Goal: Task Accomplishment & Management: Manage account settings

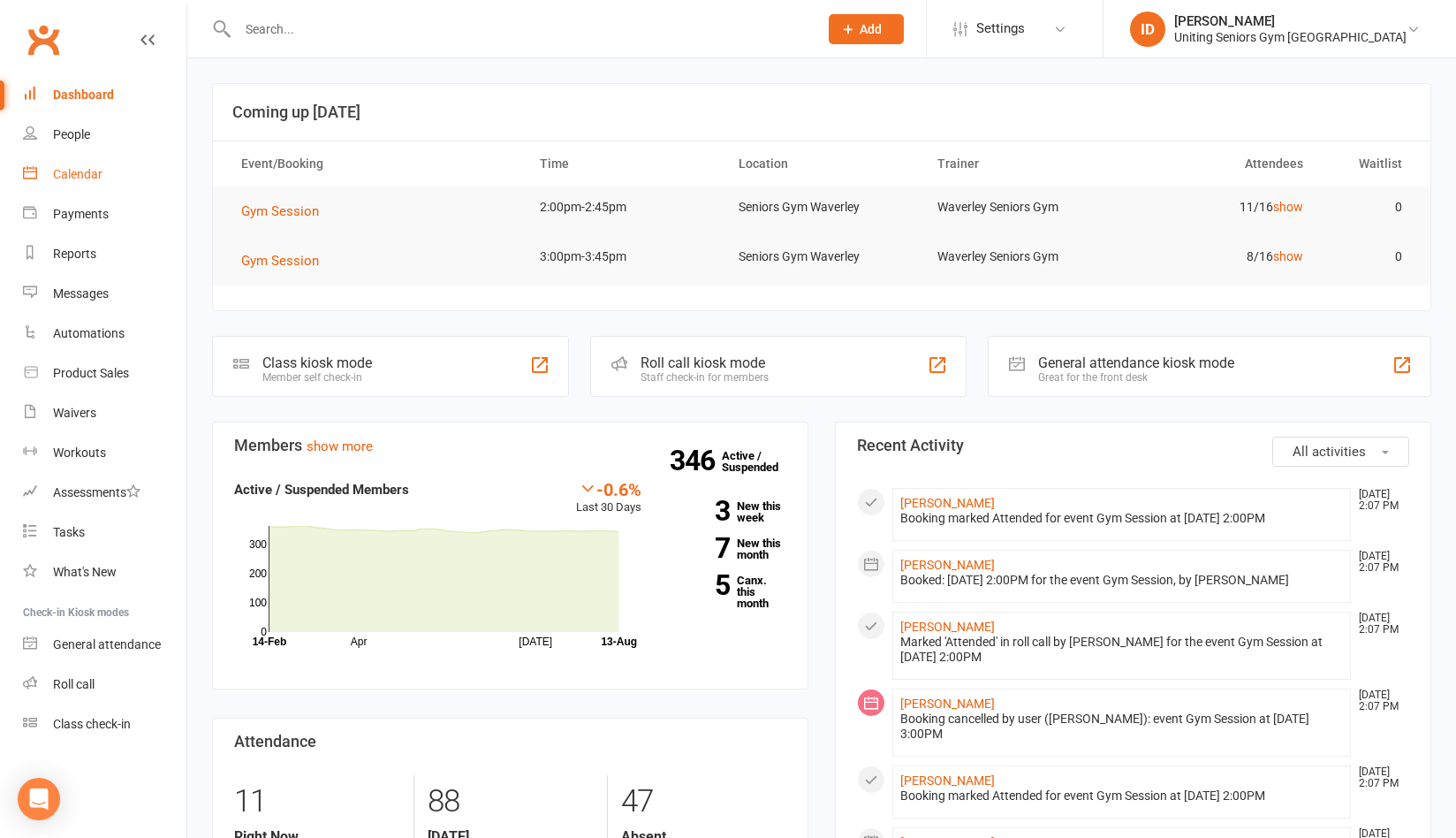
click at [97, 180] on div "Calendar" at bounding box center [77, 173] width 49 height 14
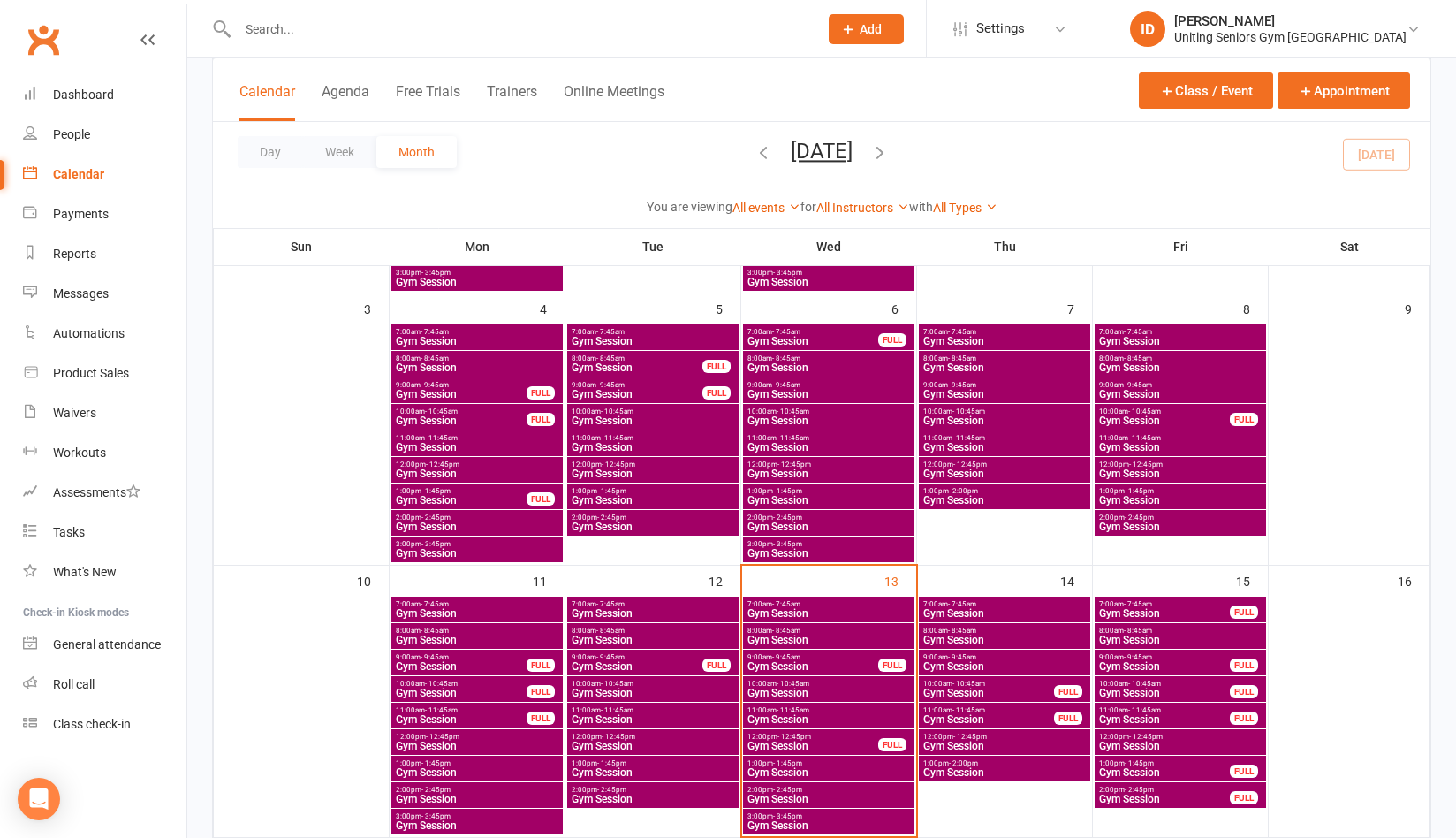
scroll to position [442, 0]
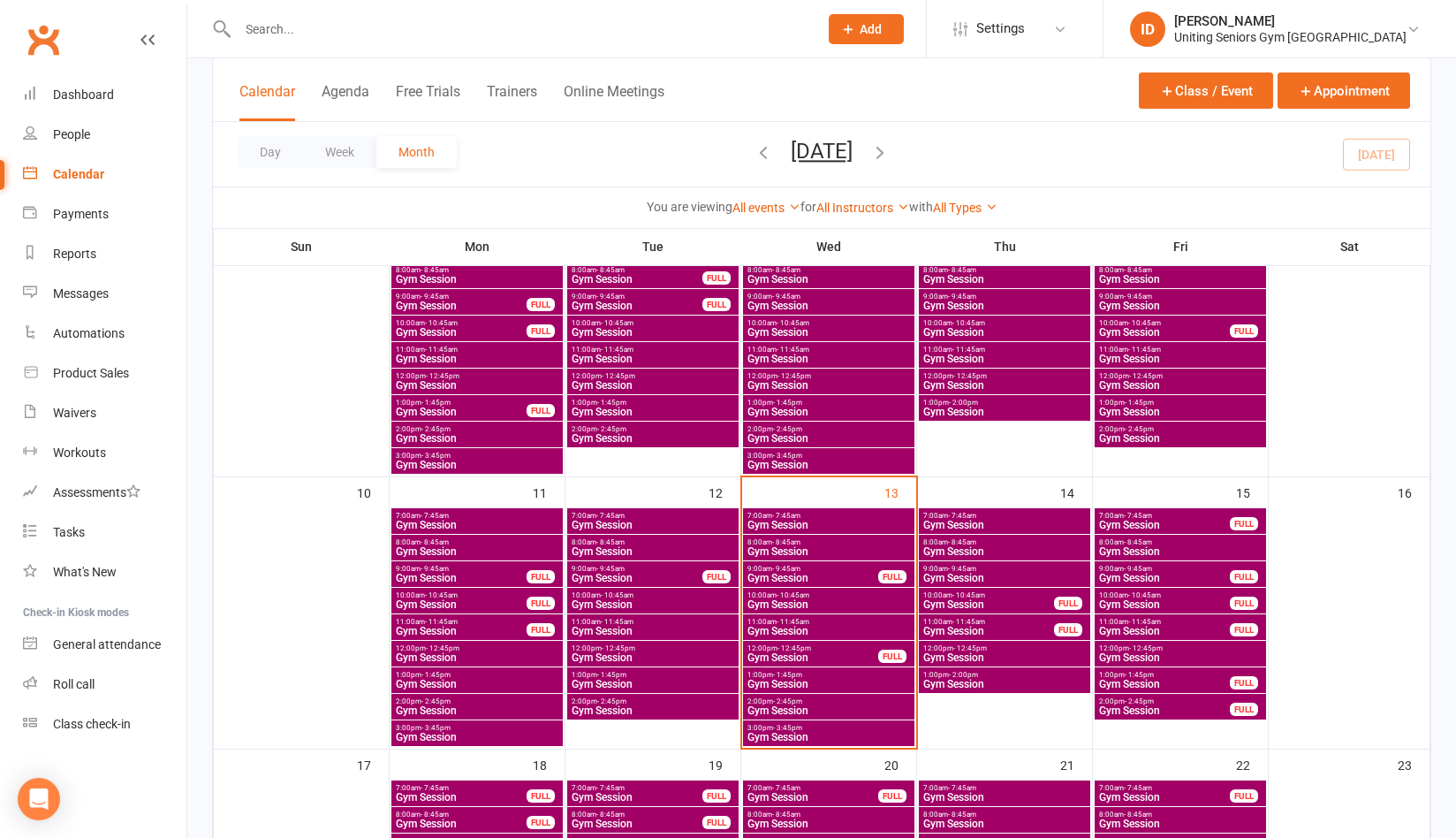
click at [594, 672] on span "1:00pm - 1:45pm" at bounding box center [653, 674] width 165 height 8
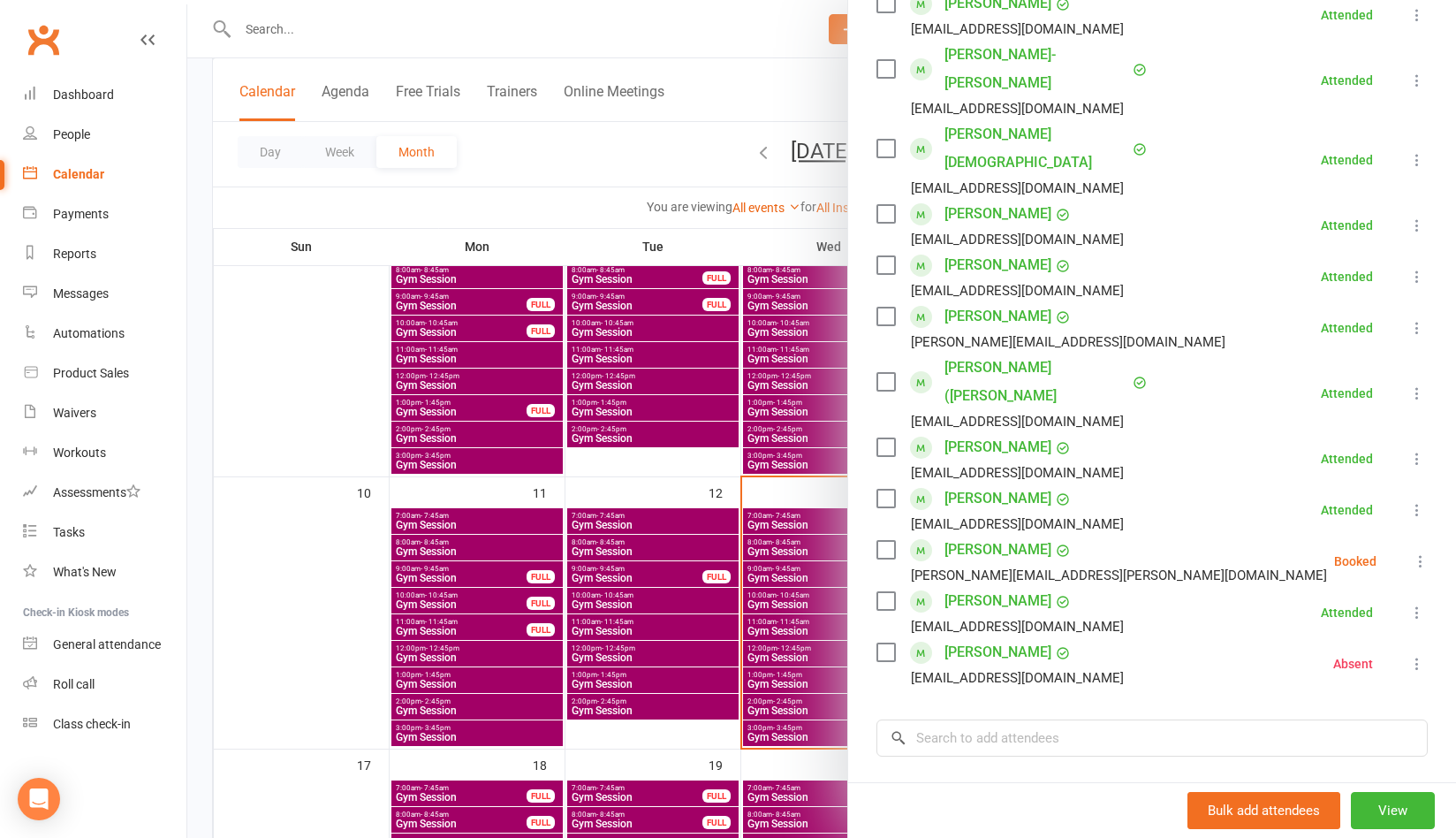
click at [1412, 552] on icon at bounding box center [1420, 561] width 17 height 17
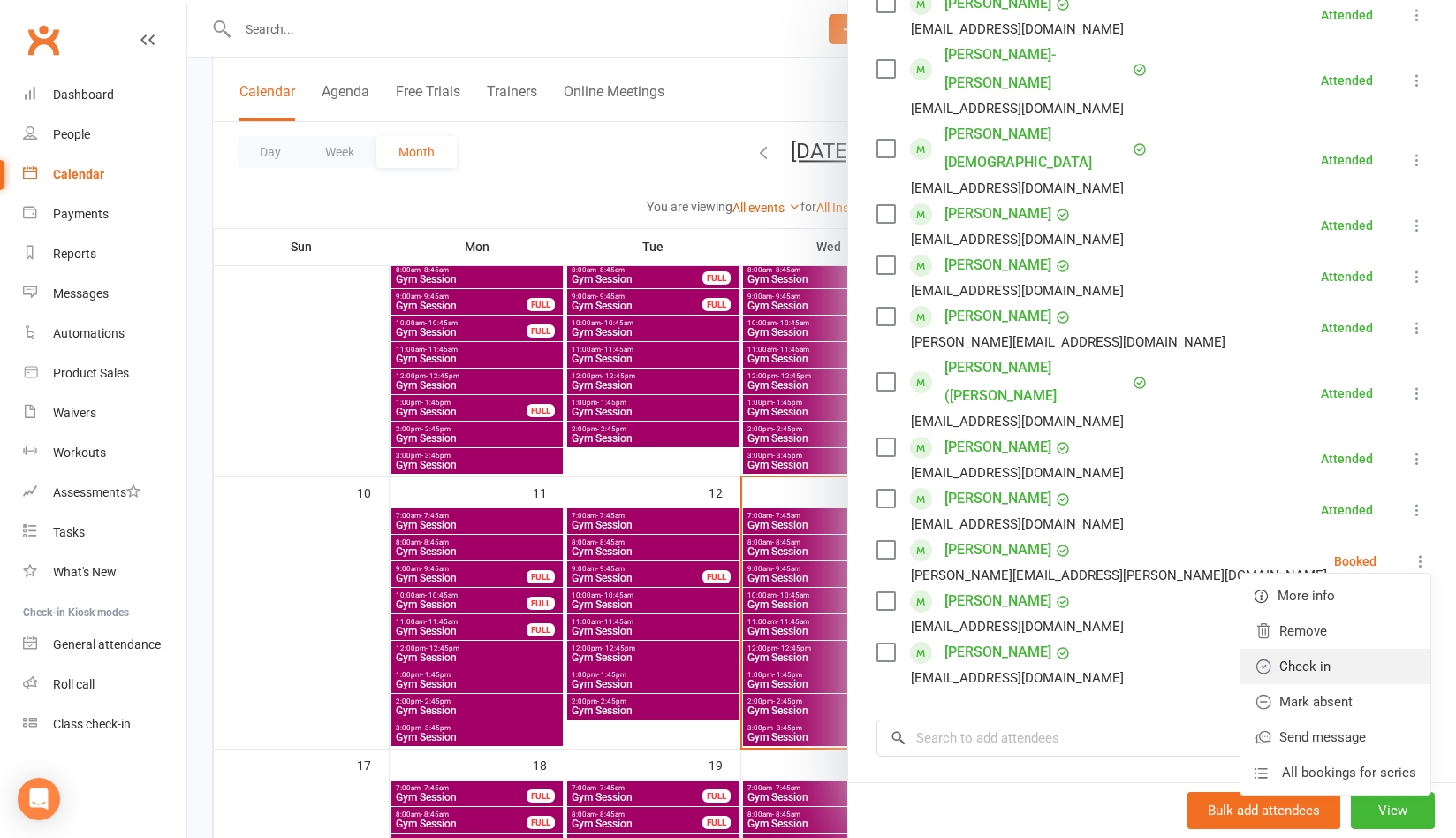
click at [1289, 648] on link "Check in" at bounding box center [1335, 666] width 190 height 36
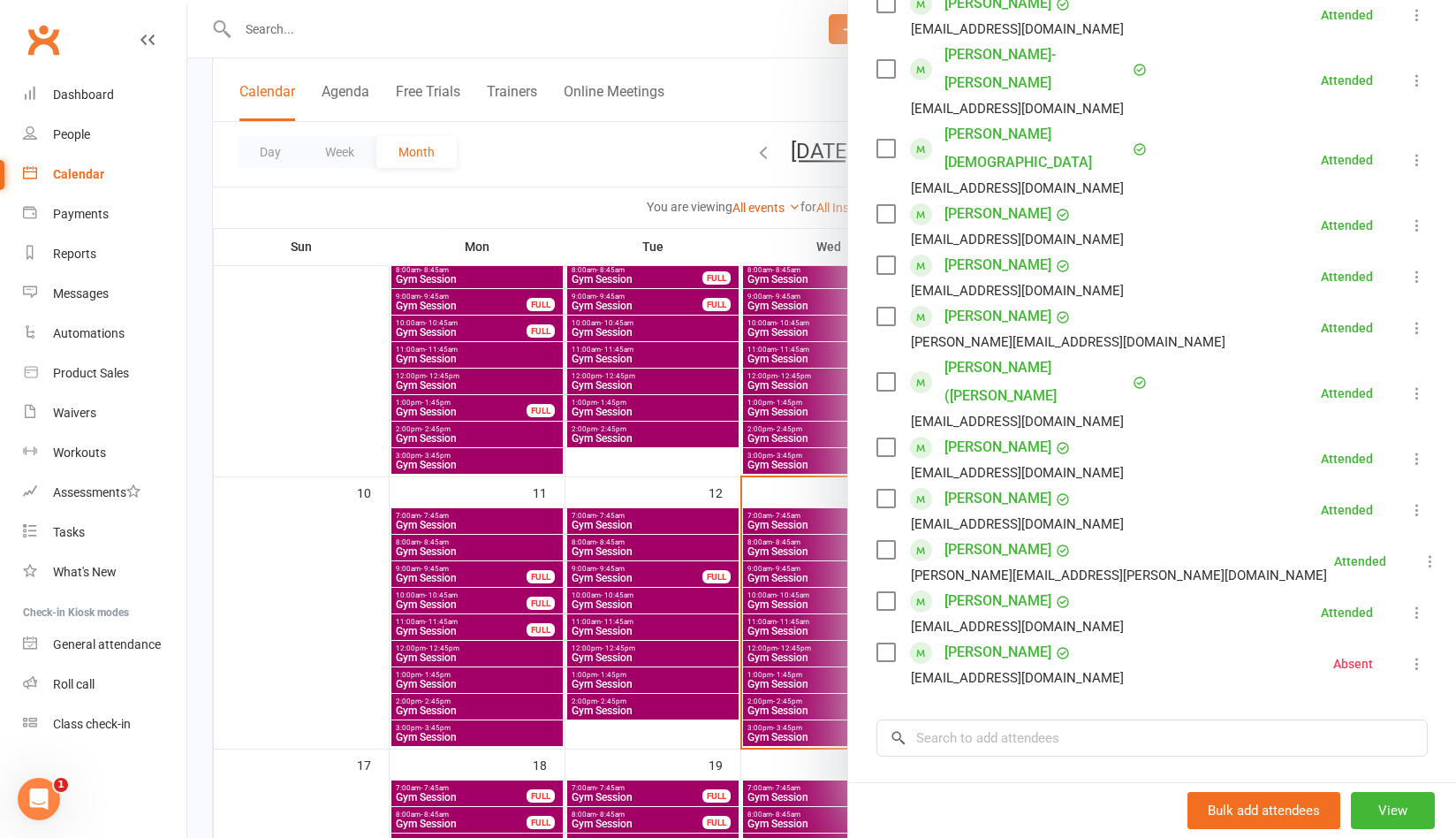
scroll to position [0, 0]
click at [61, 794] on nav "Clubworx Dashboard People Calendar Payments Reports Messages Automations Produc…" at bounding box center [93, 424] width 187 height 838
click at [38, 799] on icon "Open Intercom Messenger" at bounding box center [39, 799] width 29 height 29
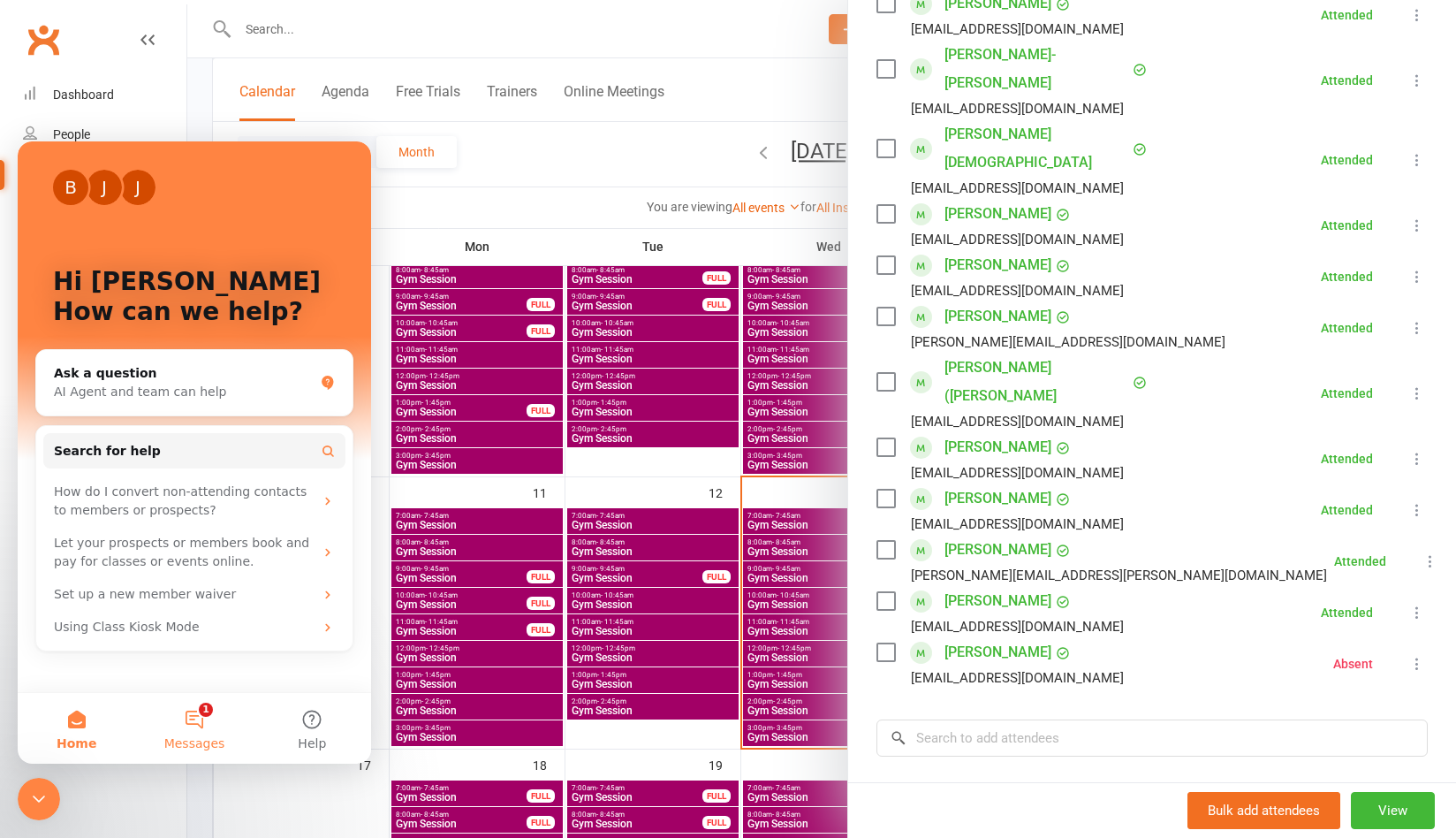
click at [205, 705] on button "1 Messages" at bounding box center [194, 727] width 117 height 70
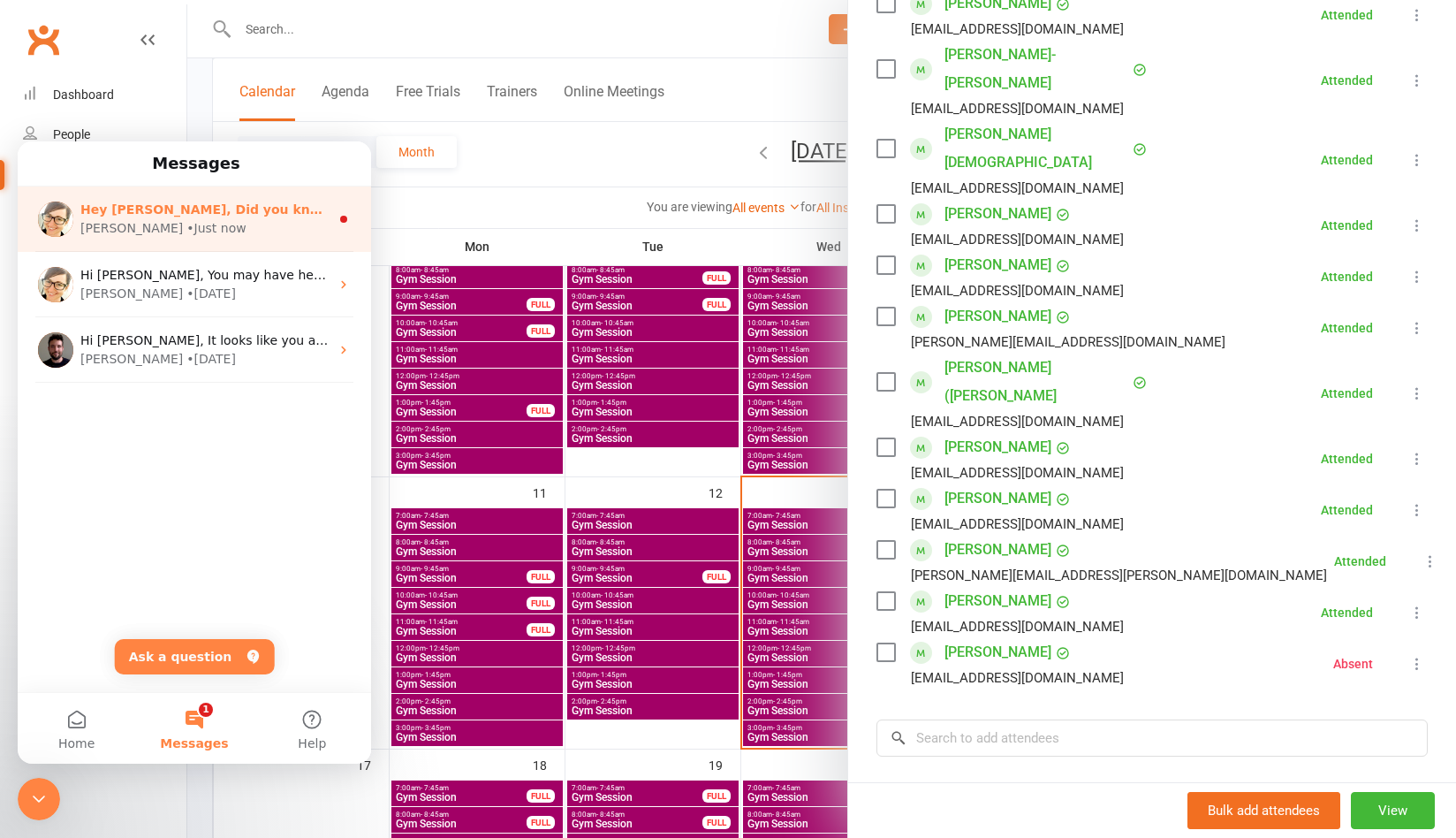
click at [202, 230] on div "[PERSON_NAME] • Just now" at bounding box center [204, 228] width 249 height 18
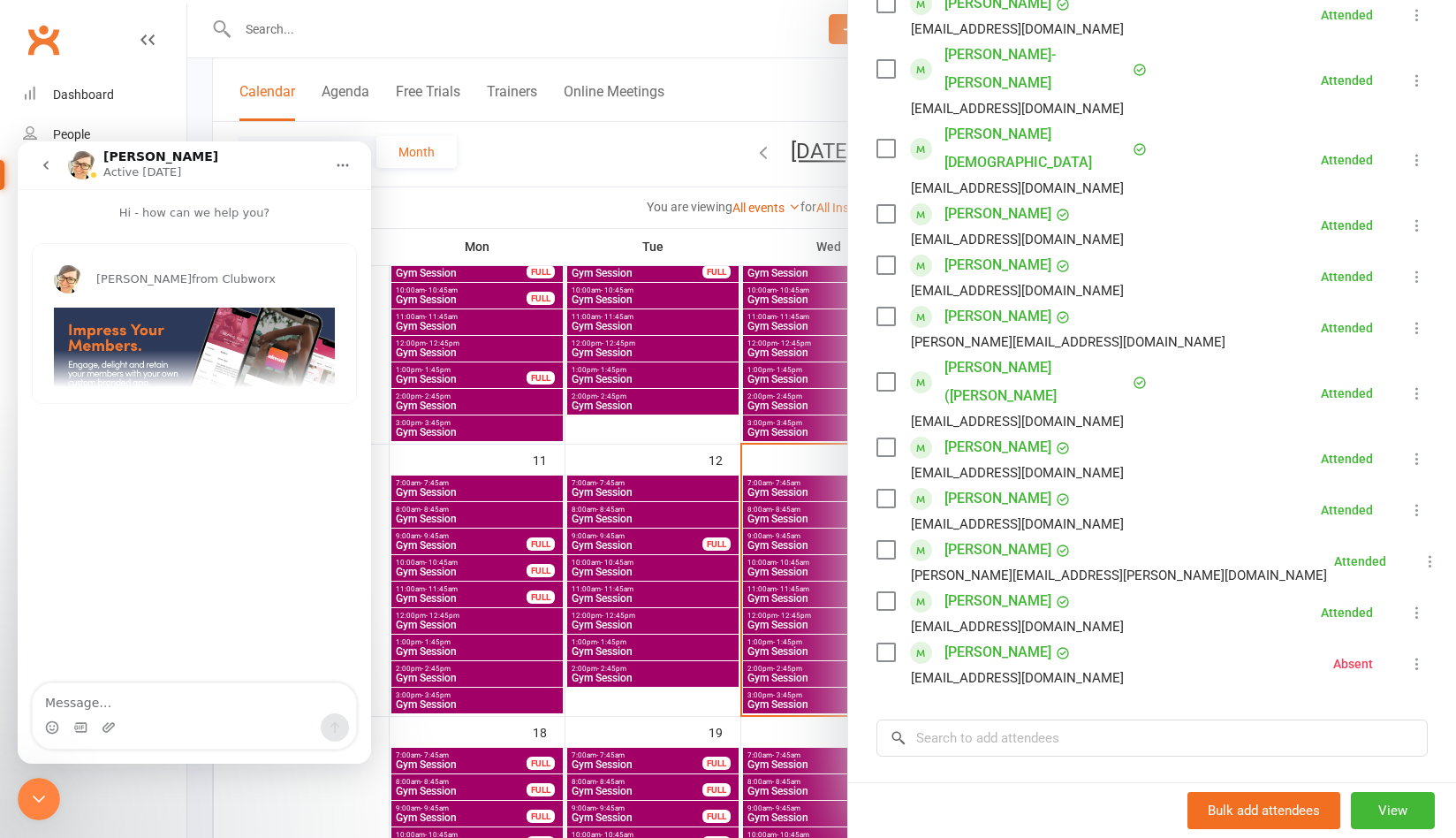
scroll to position [442, 0]
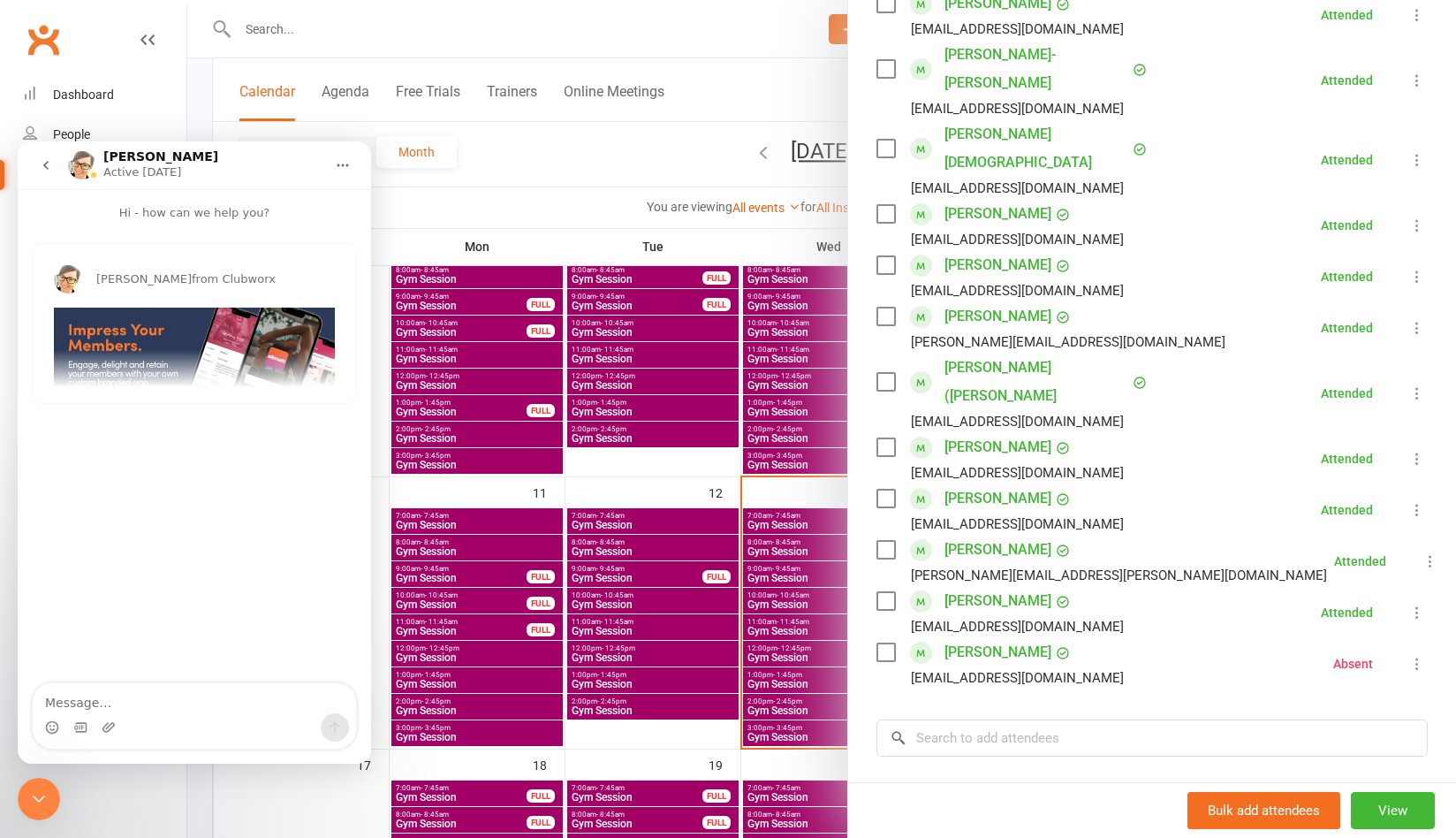
click at [199, 65] on div at bounding box center [820, 419] width 1268 height 838
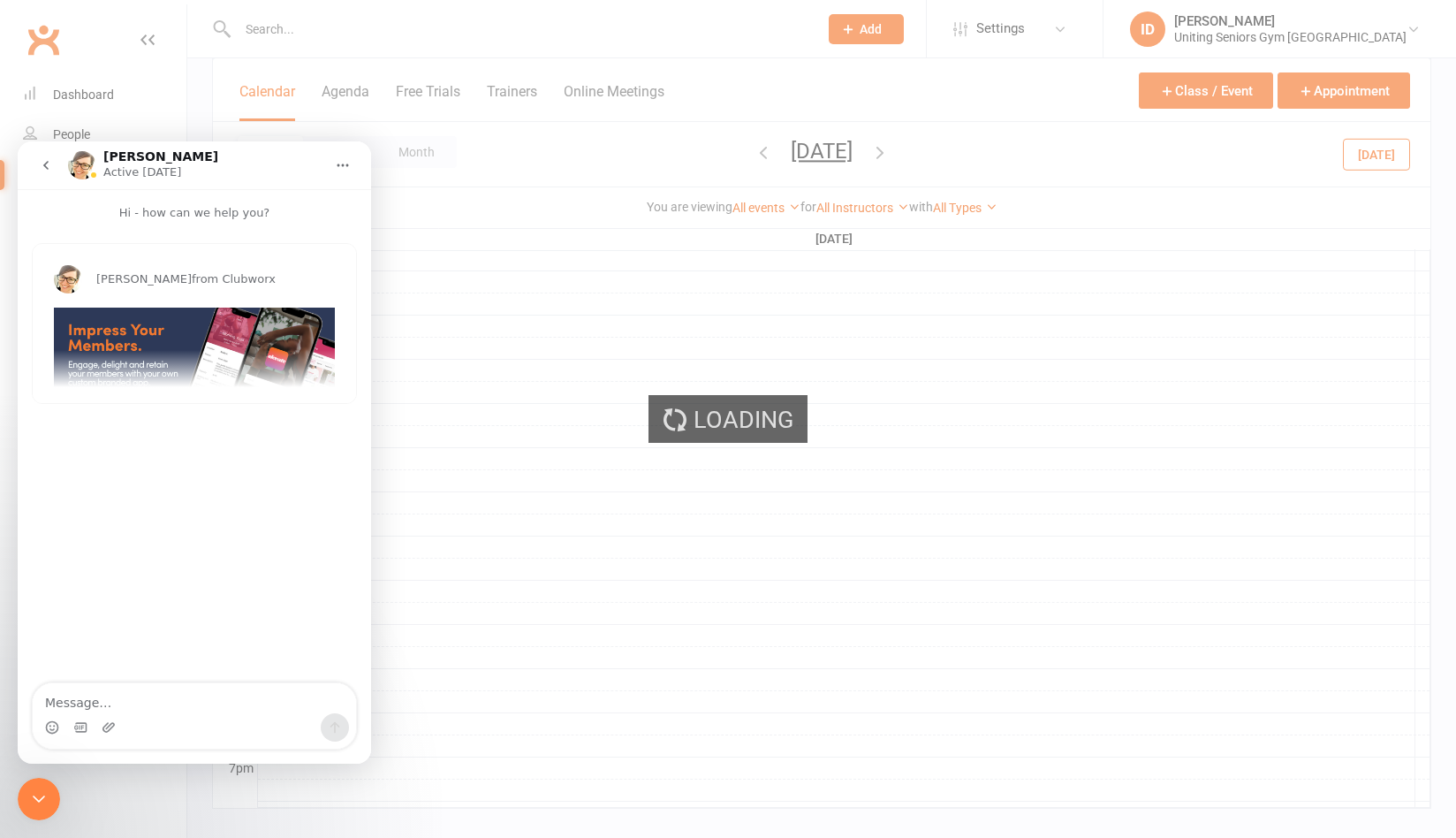
scroll to position [0, 0]
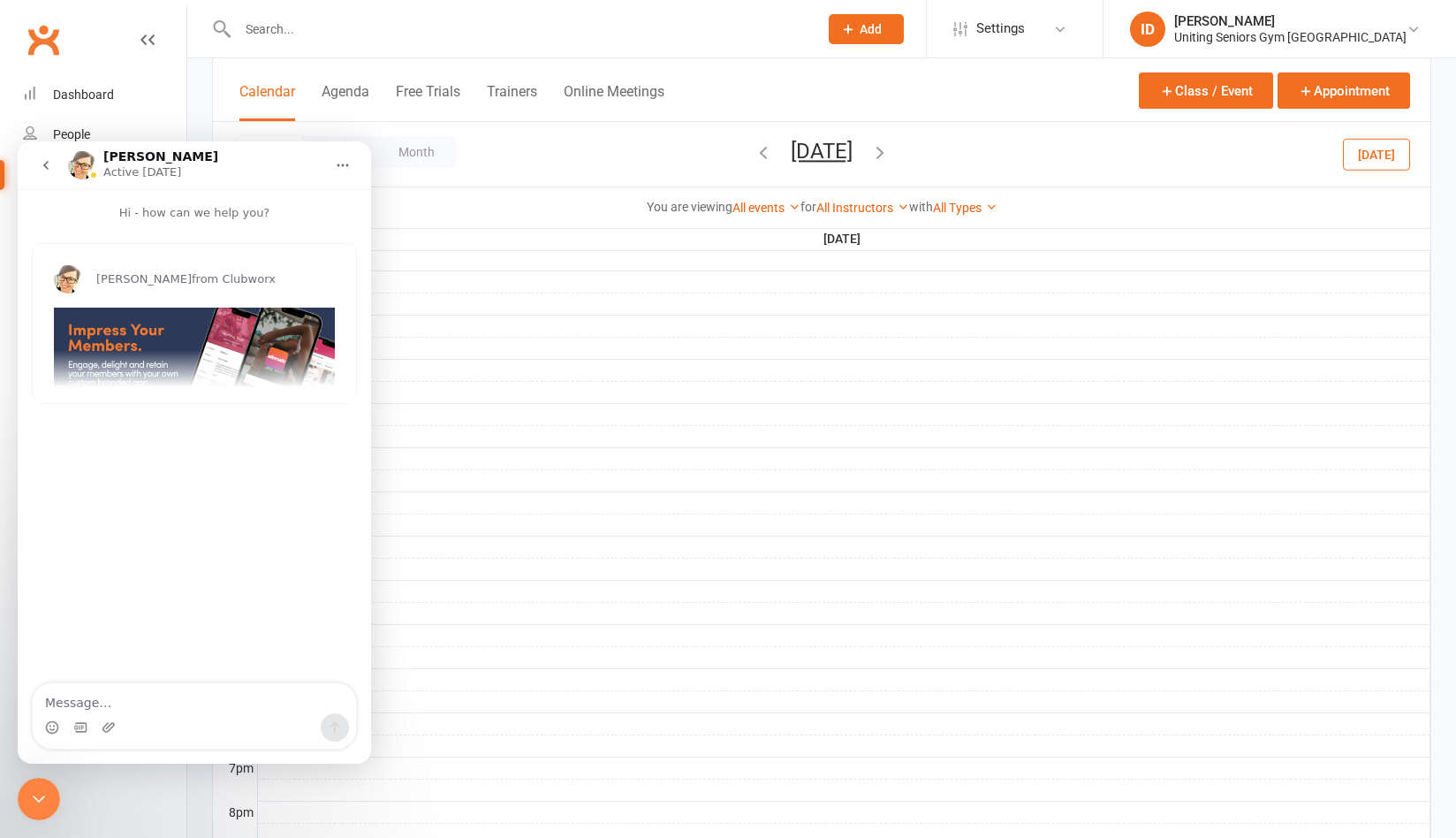
click at [324, 134] on div "Day Week Month [DATE] [DATE] Sun Mon Tue Wed Thu Fri Sat 27 28 29 30 31 01 02 0…" at bounding box center [821, 154] width 1217 height 65
click at [351, 176] on button "Home" at bounding box center [343, 165] width 34 height 34
click at [52, 169] on icon "go back" at bounding box center [45, 165] width 14 height 14
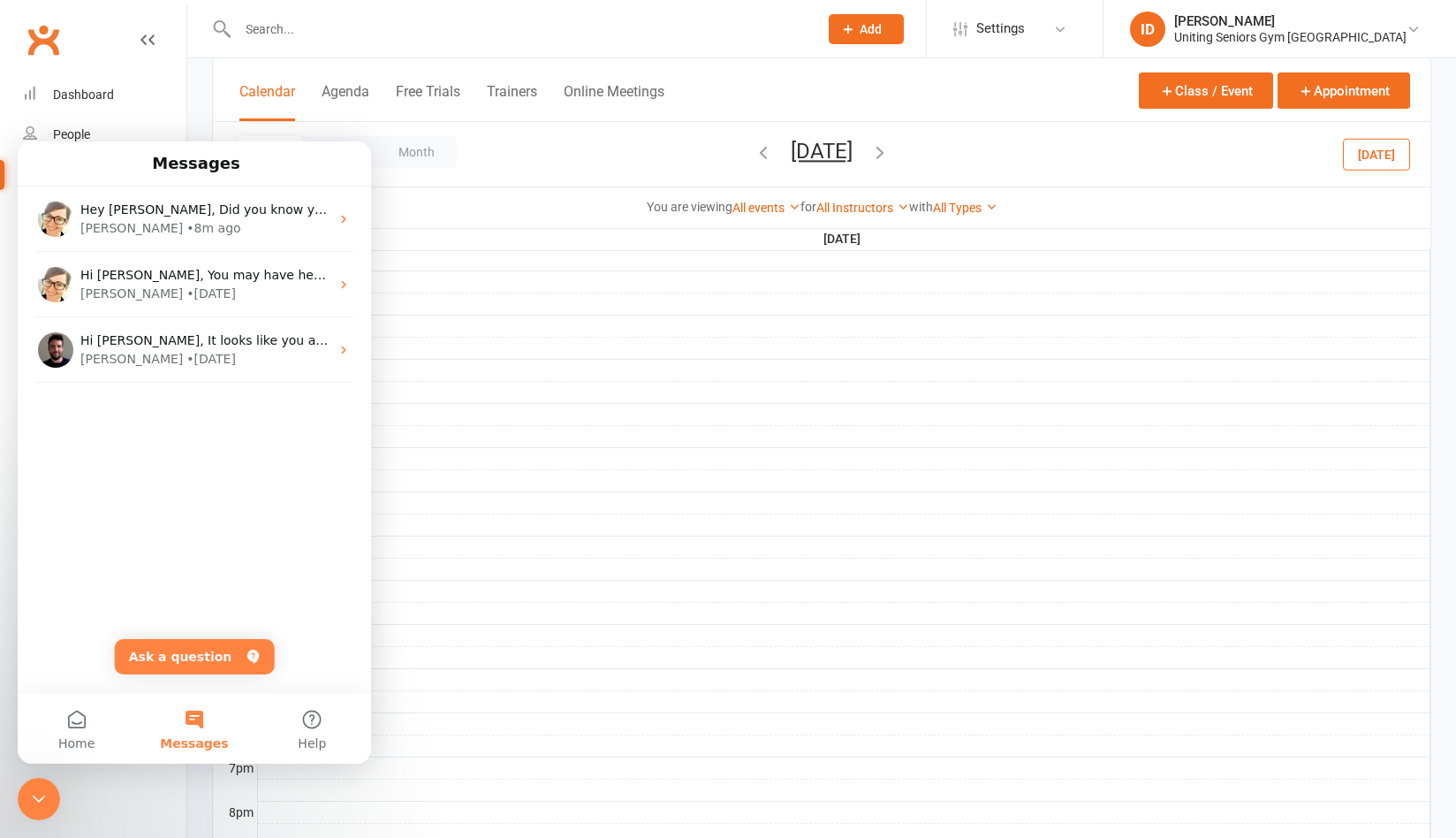
click at [525, 164] on div "Day Week Month [DATE] [DATE] Sun Mon Tue Wed Thu Fri Sat 27 28 29 30 31 01 02 0…" at bounding box center [821, 154] width 1217 height 65
drag, startPoint x: 33, startPoint y: 74, endPoint x: 61, endPoint y: 92, distance: 33.3
click at [34, 77] on nav "Clubworx Dashboard People Calendar Payments Reports Messages Automations Produc…" at bounding box center [93, 424] width 187 height 838
click at [75, 99] on div "Dashboard" at bounding box center [83, 94] width 61 height 14
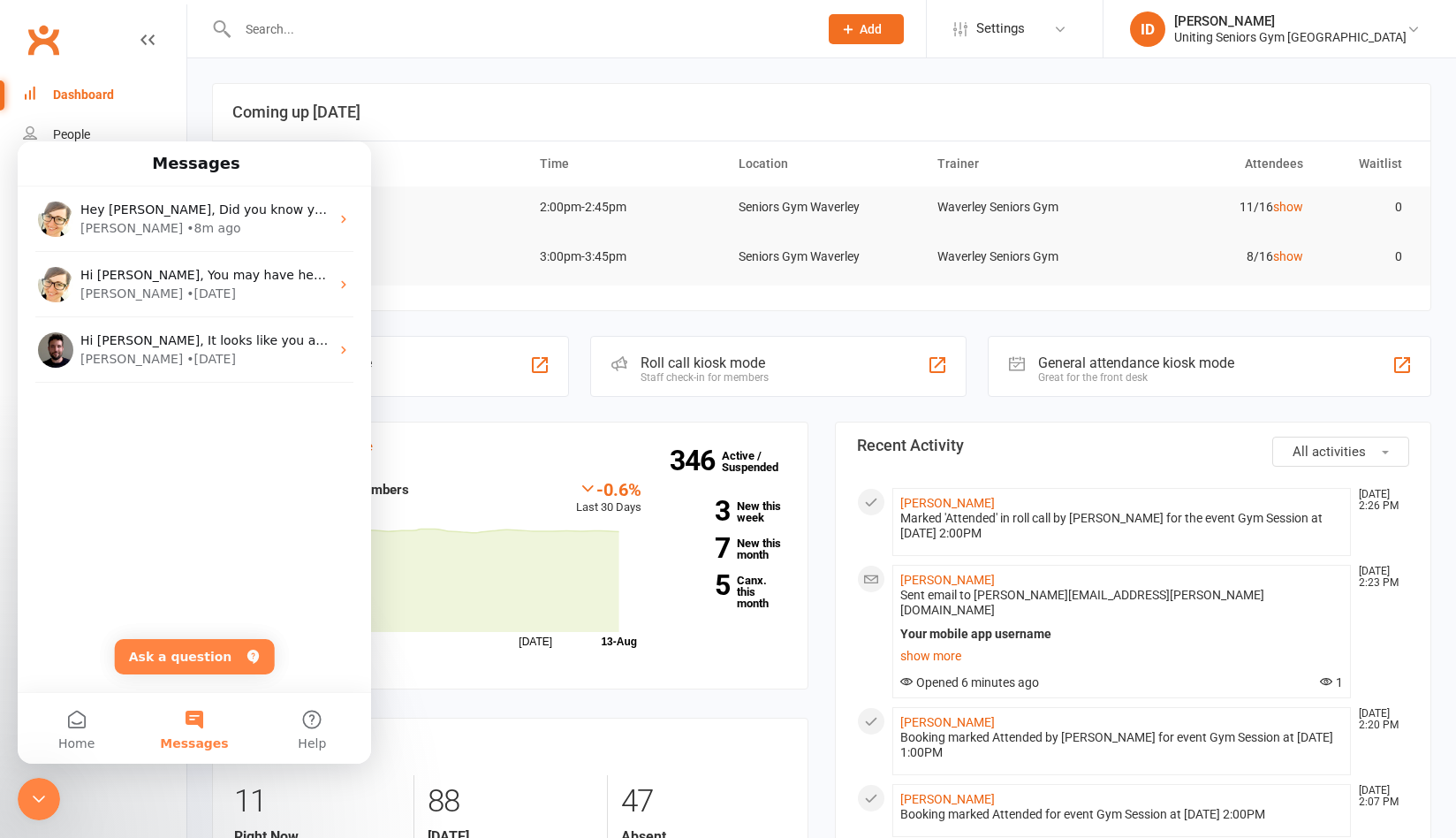
drag, startPoint x: 241, startPoint y: 780, endPoint x: 238, endPoint y: 766, distance: 14.3
click at [238, 768] on section "Attendance 11 Right Now (in session) show more 88 [DATE] (so far) -3.3 % from […" at bounding box center [509, 832] width 596 height 229
click at [22, 792] on div "Close Intercom Messenger" at bounding box center [39, 799] width 42 height 42
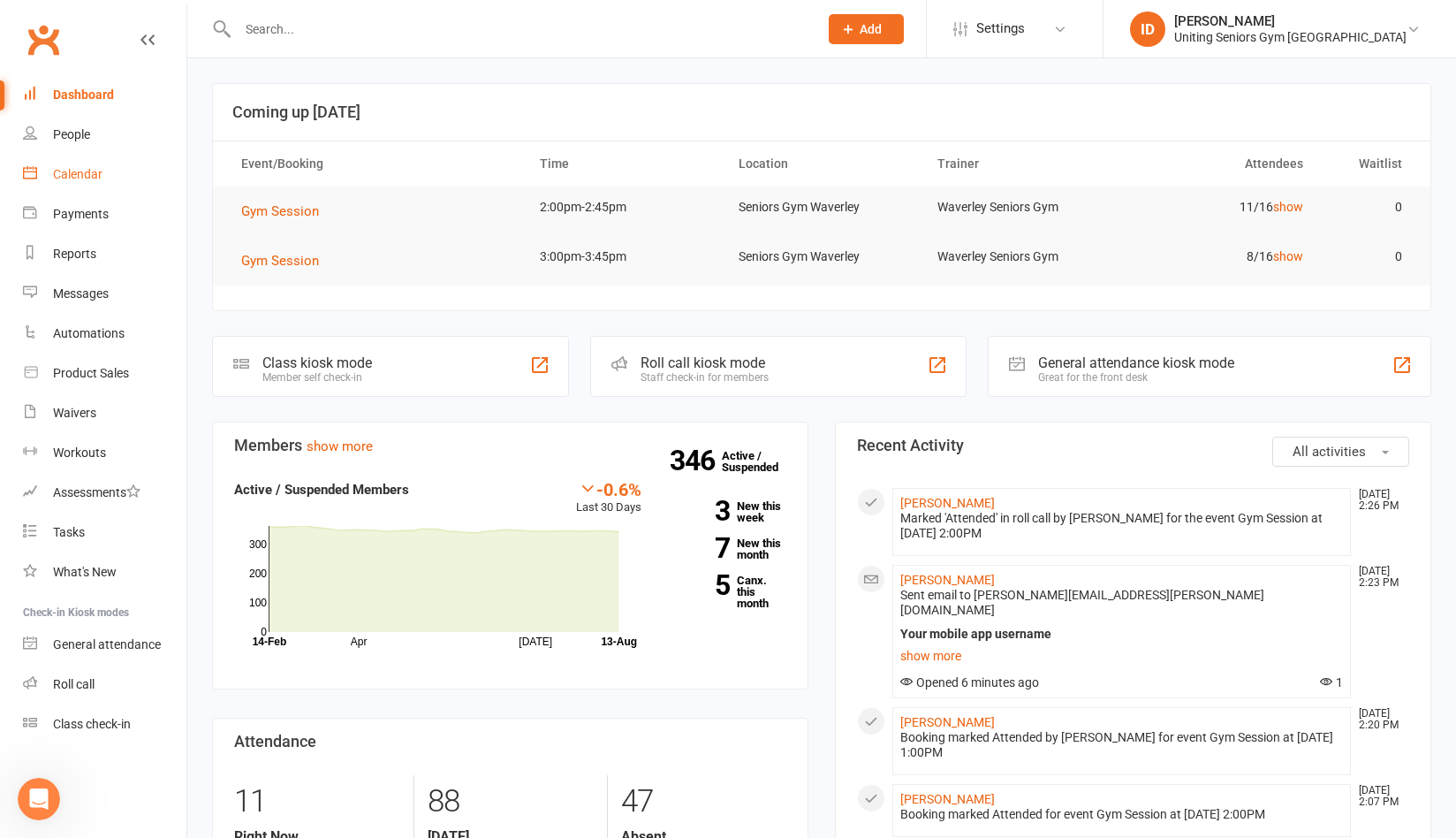
click at [111, 185] on link "Calendar" at bounding box center [105, 174] width 164 height 39
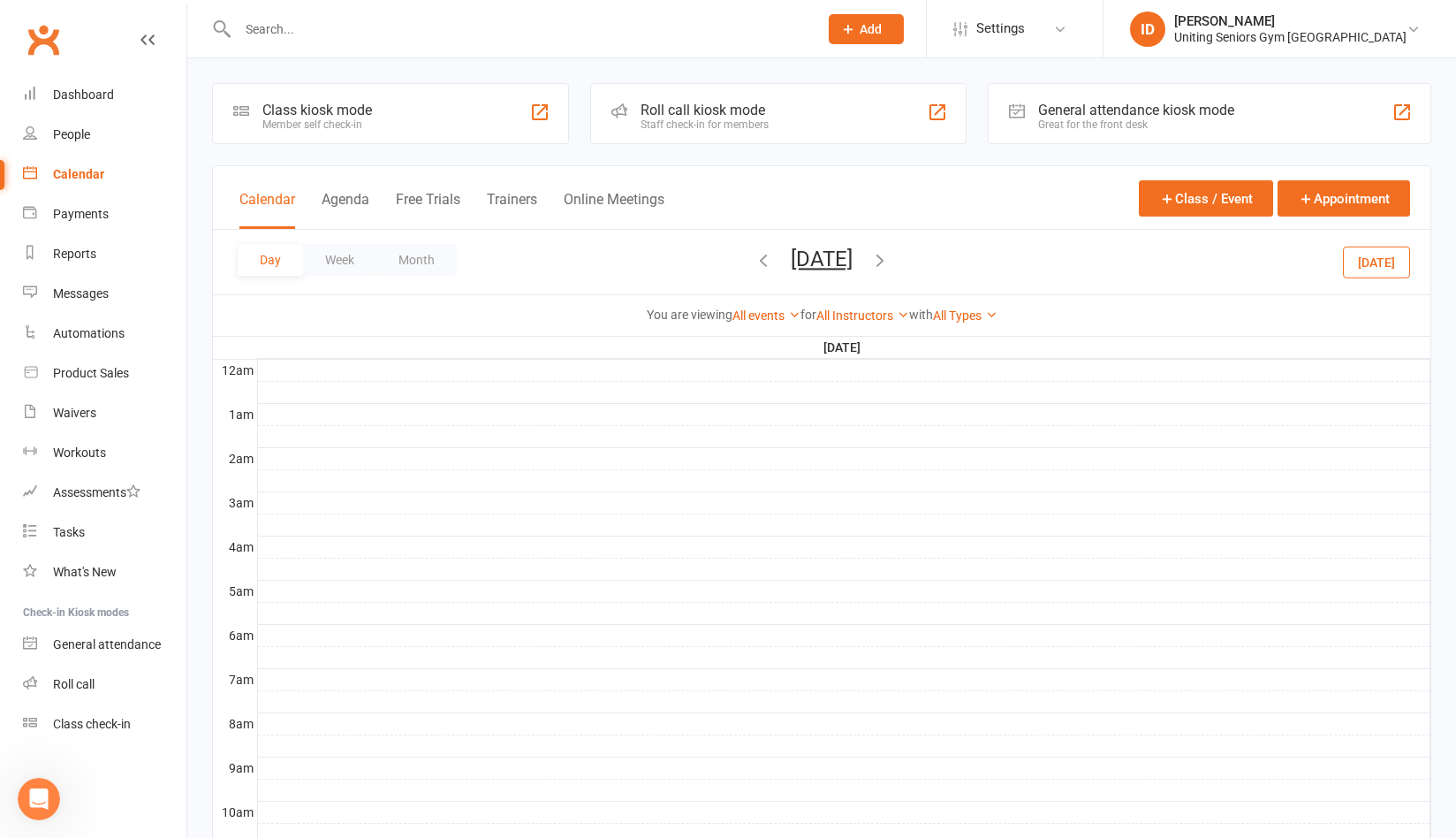
click at [416, 263] on button "Month" at bounding box center [416, 259] width 80 height 32
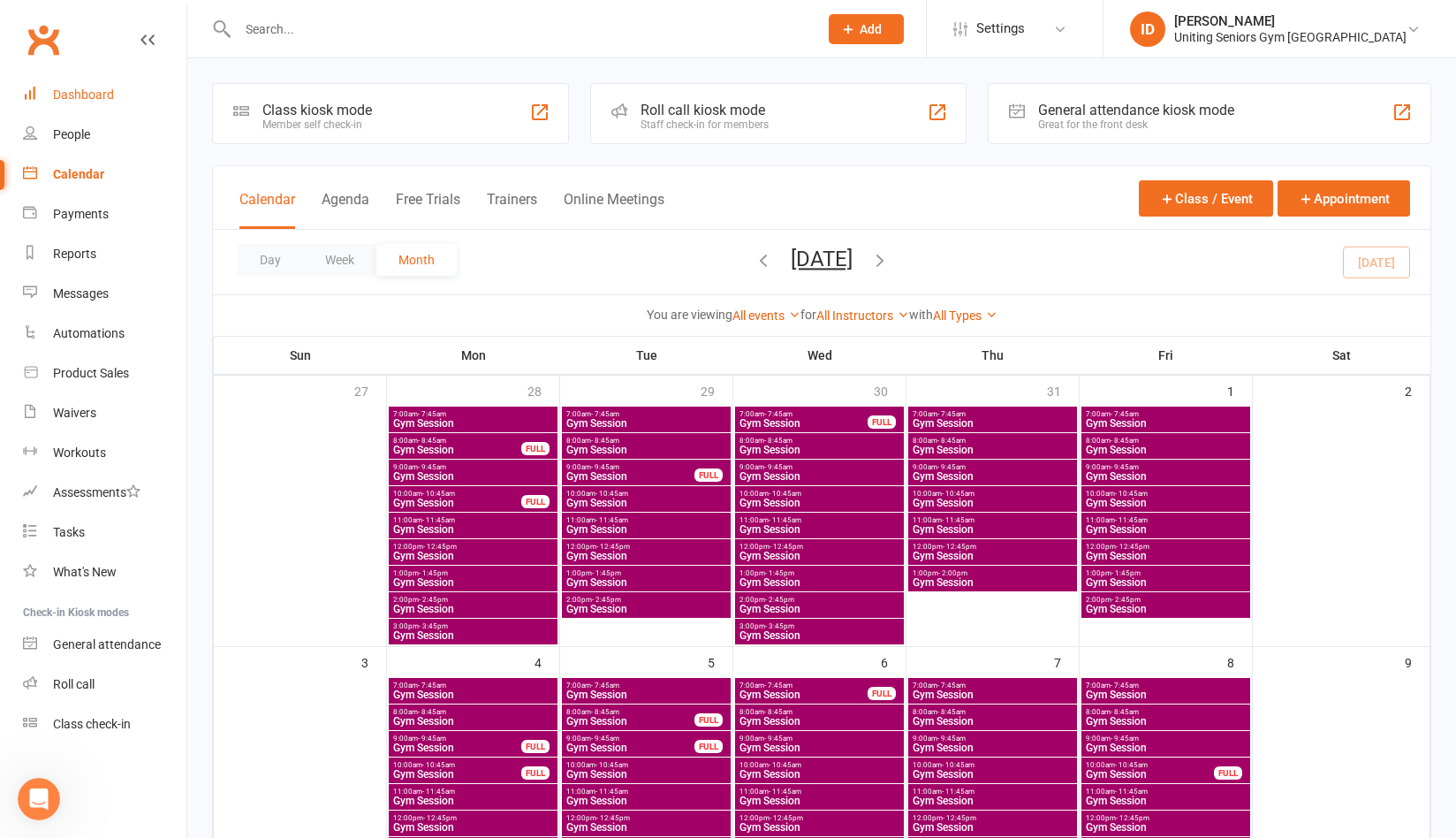
click at [86, 95] on div "Dashboard" at bounding box center [83, 94] width 61 height 14
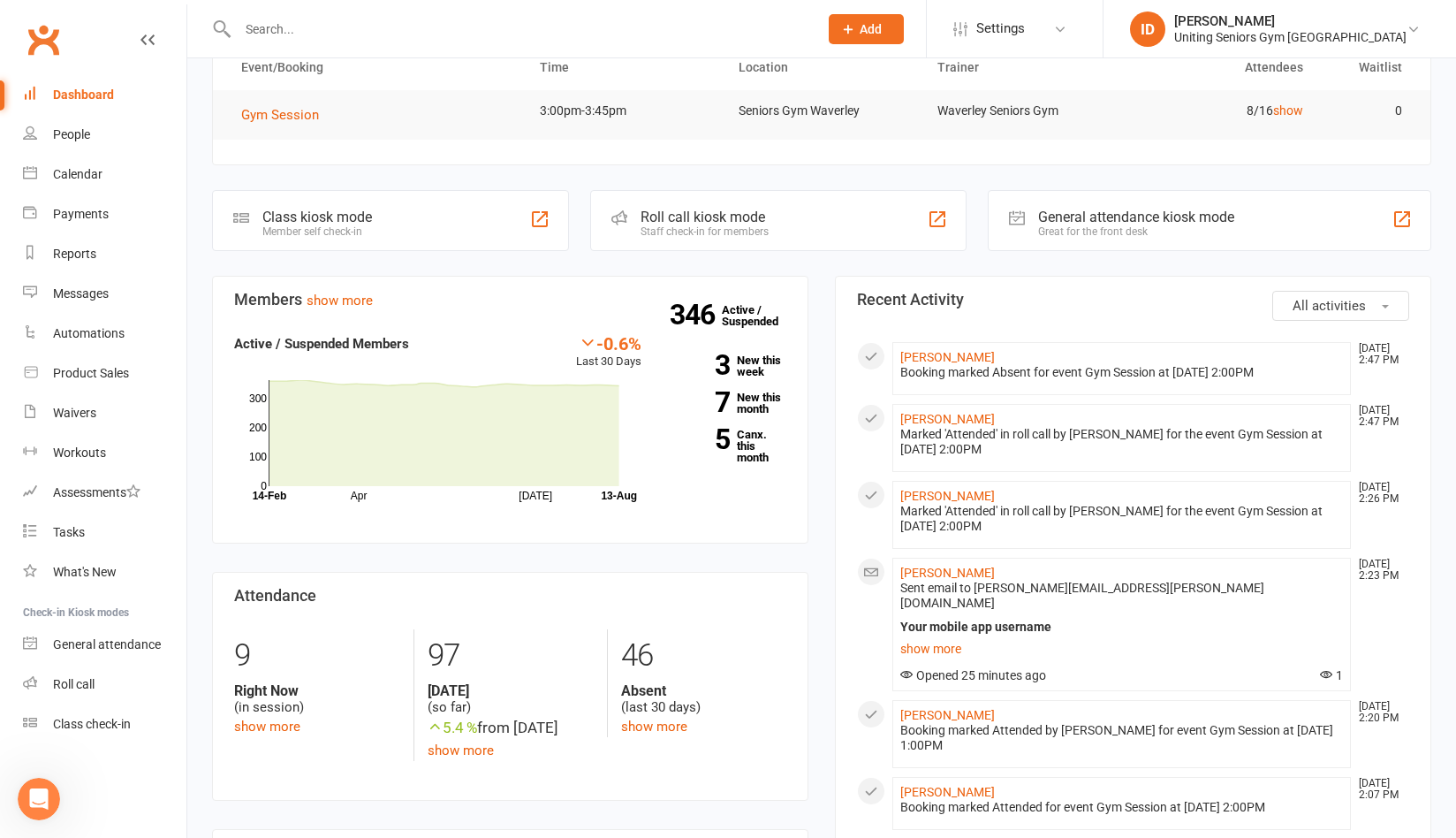
scroll to position [89, 0]
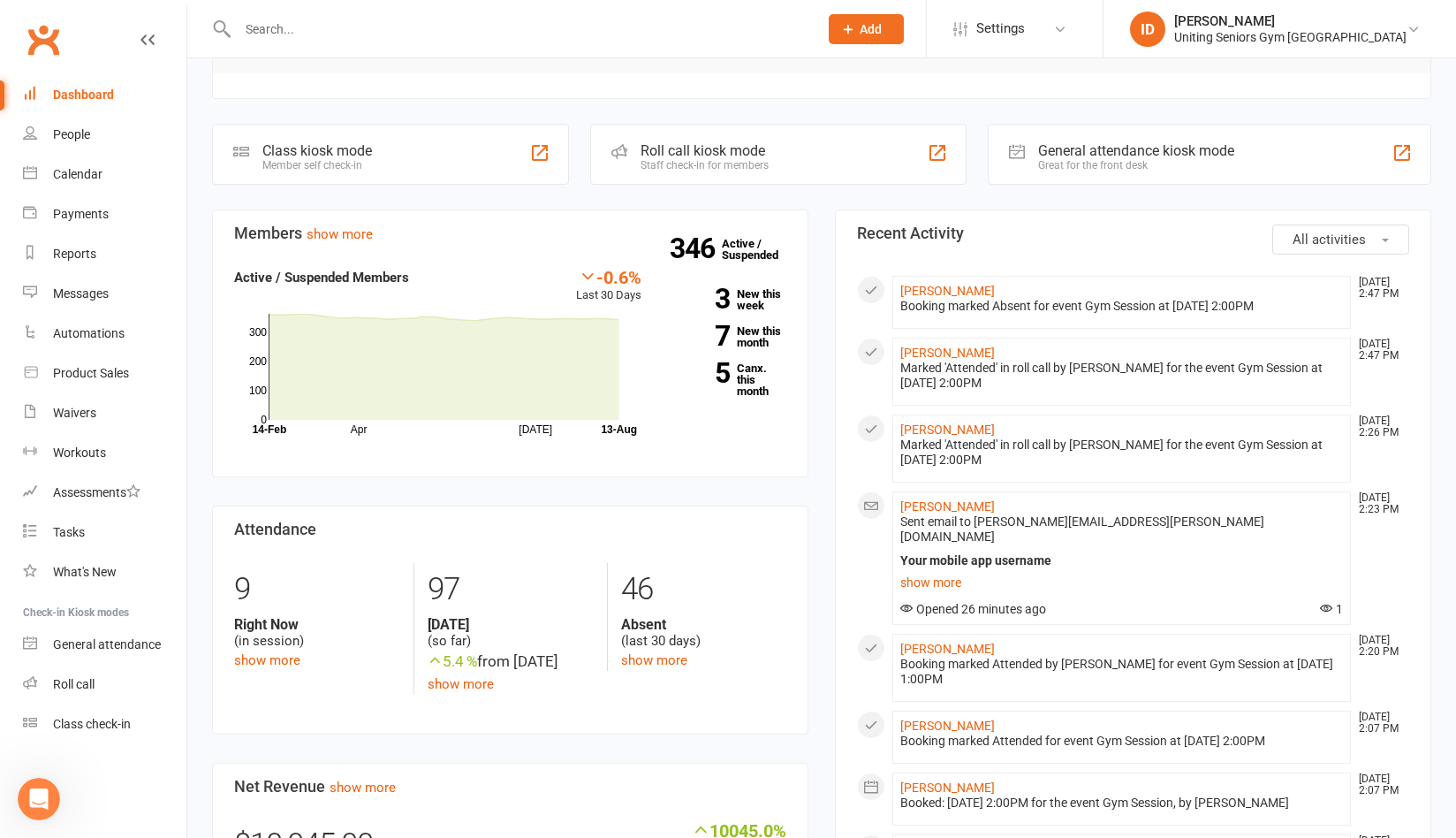
scroll to position [265, 0]
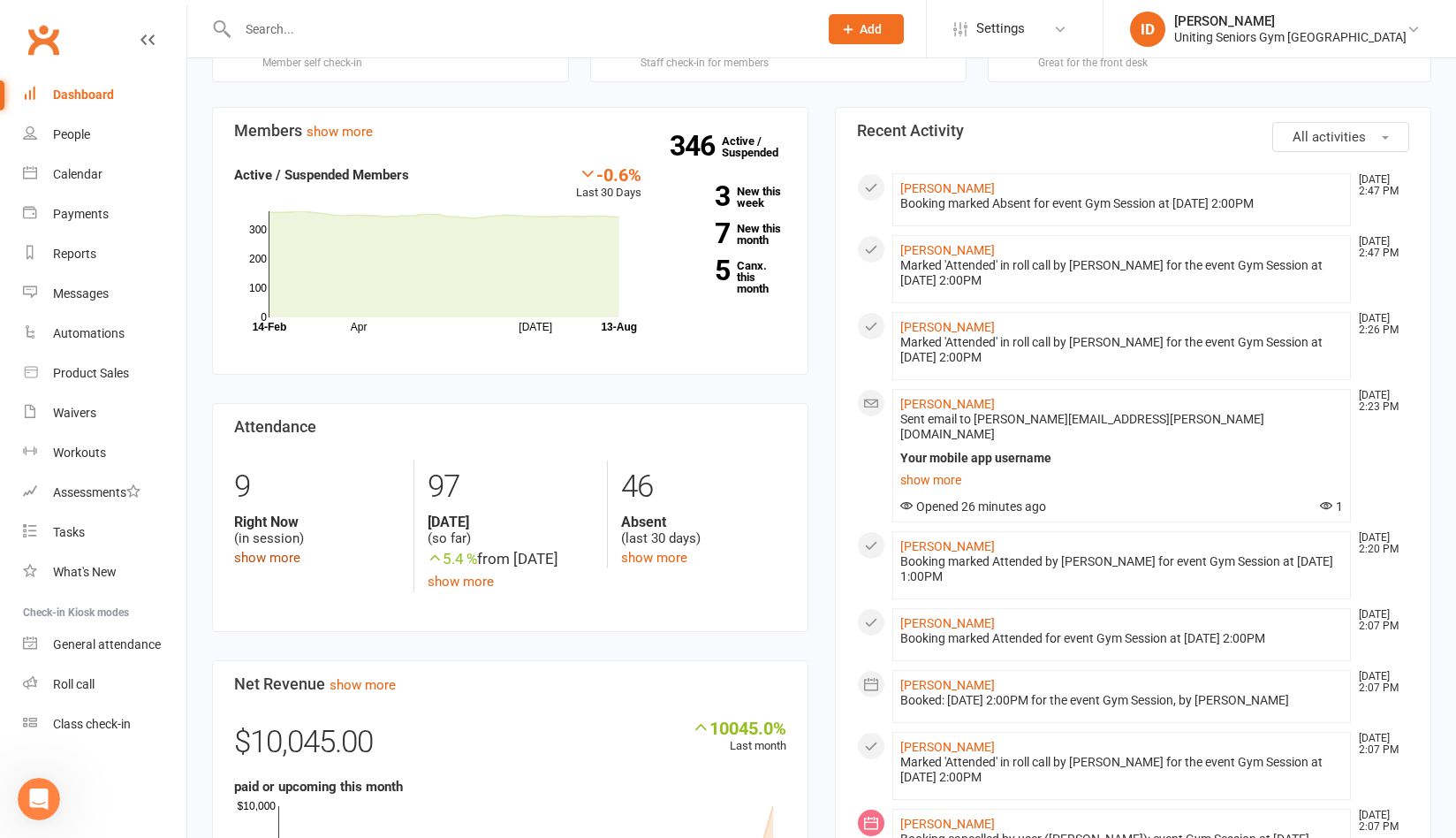
click at [258, 562] on link "show more" at bounding box center [267, 558] width 66 height 16
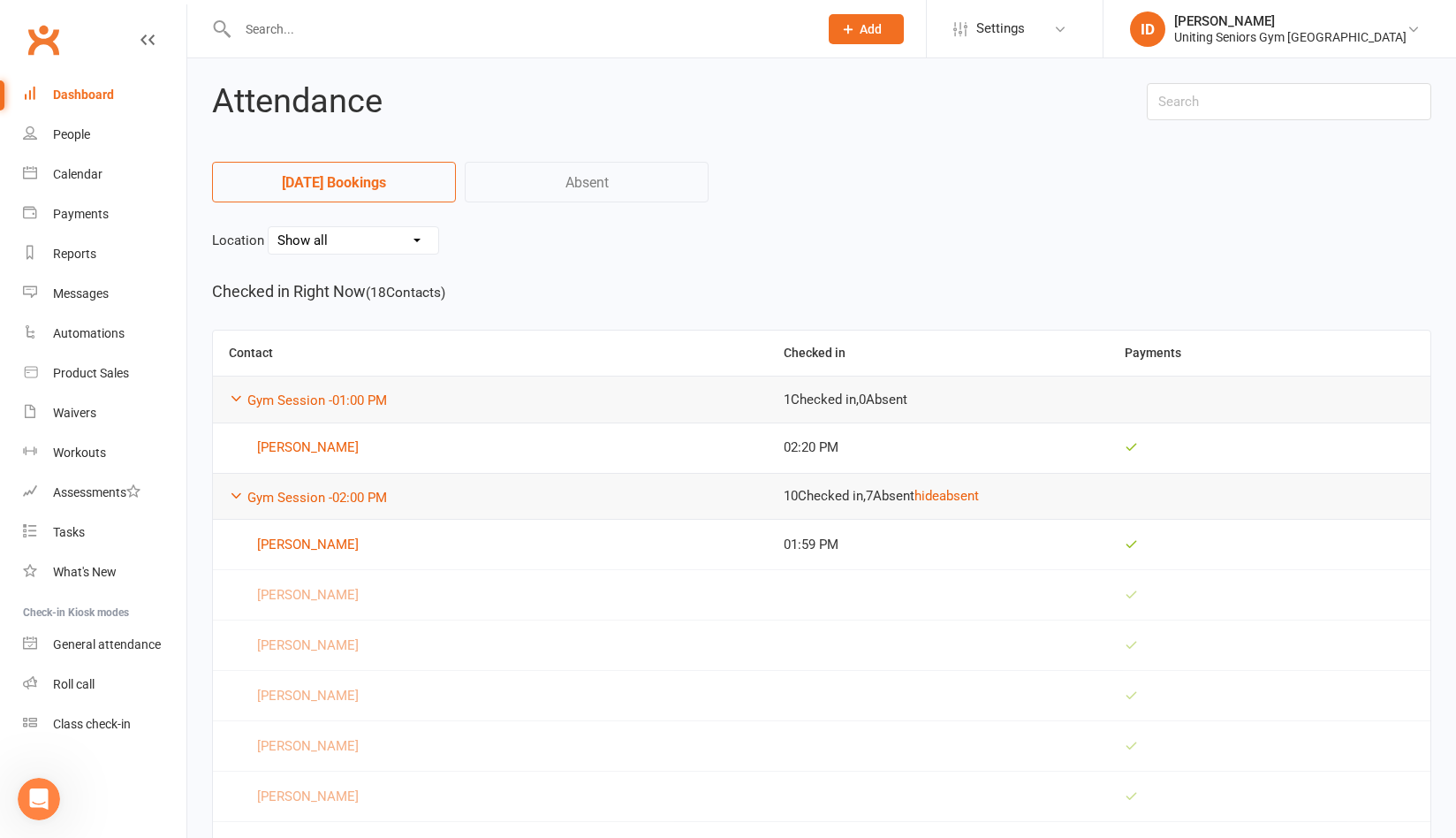
click at [18, 34] on div "Clubworx" at bounding box center [93, 50] width 187 height 65
click at [49, 39] on link "Clubworx" at bounding box center [43, 39] width 44 height 44
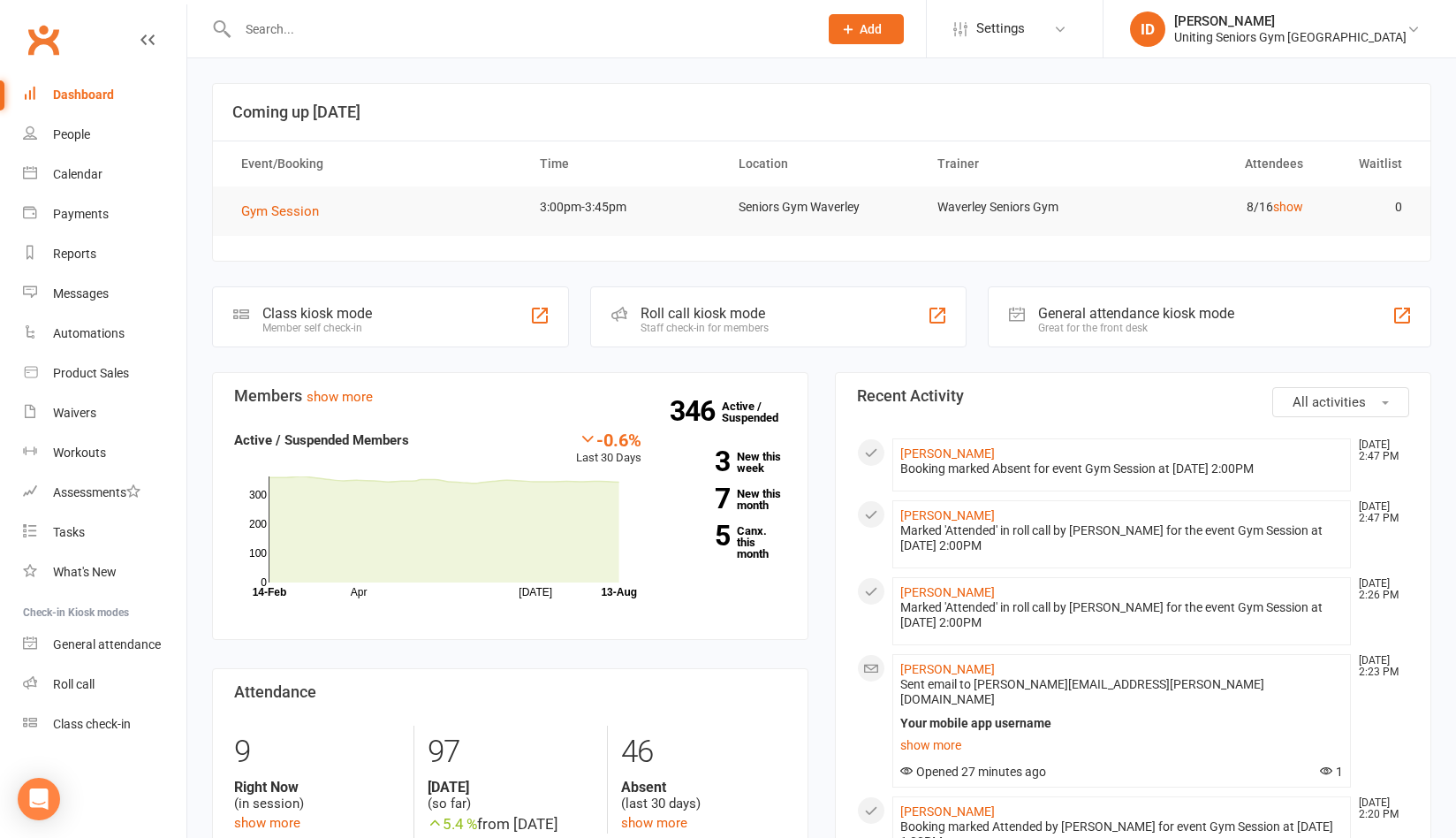
click at [340, 49] on div at bounding box center [508, 29] width 594 height 58
click at [314, 16] on input "text" at bounding box center [518, 29] width 573 height 25
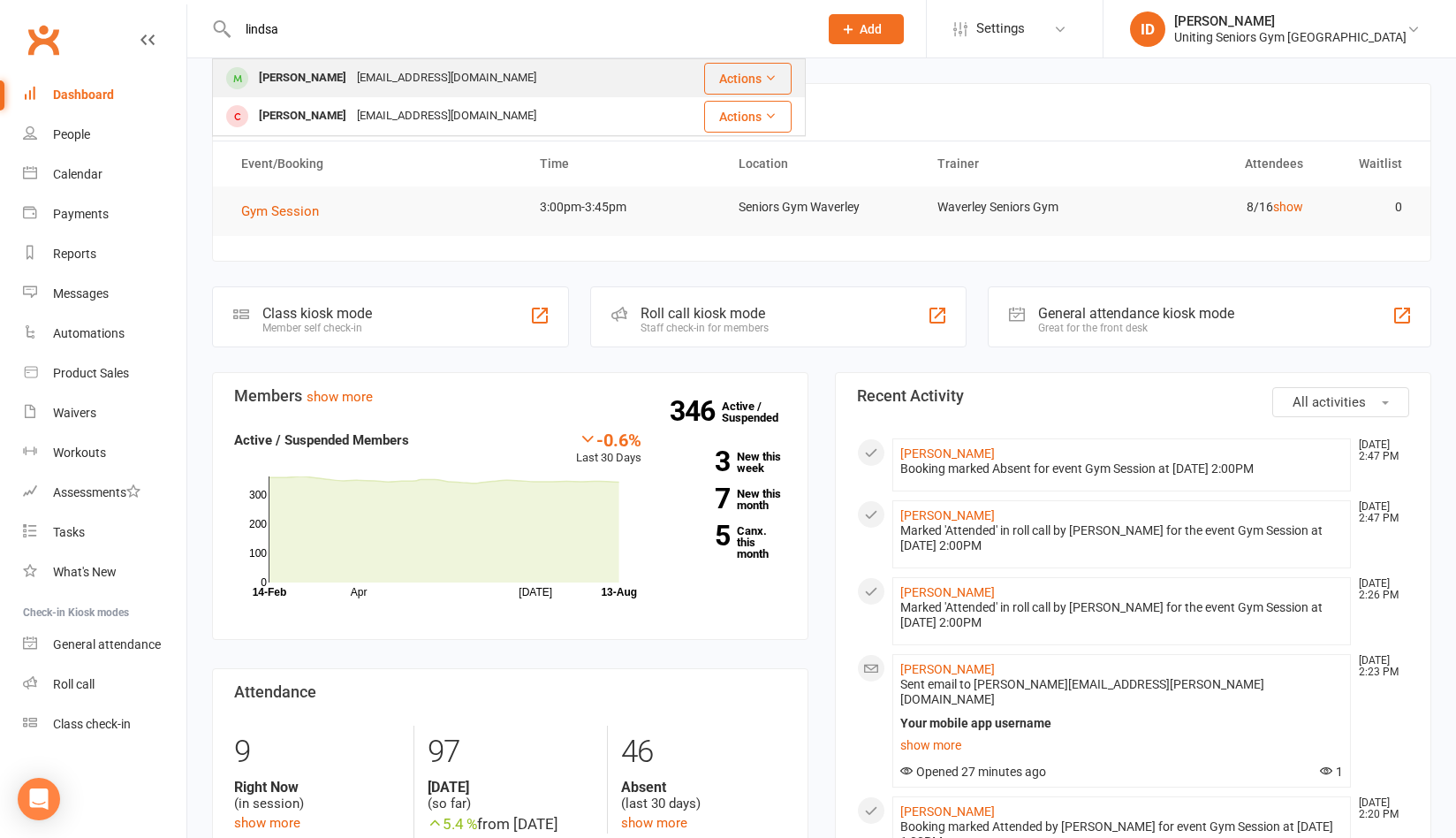
type input "lindsa"
click at [318, 68] on div "[PERSON_NAME]" at bounding box center [302, 78] width 98 height 26
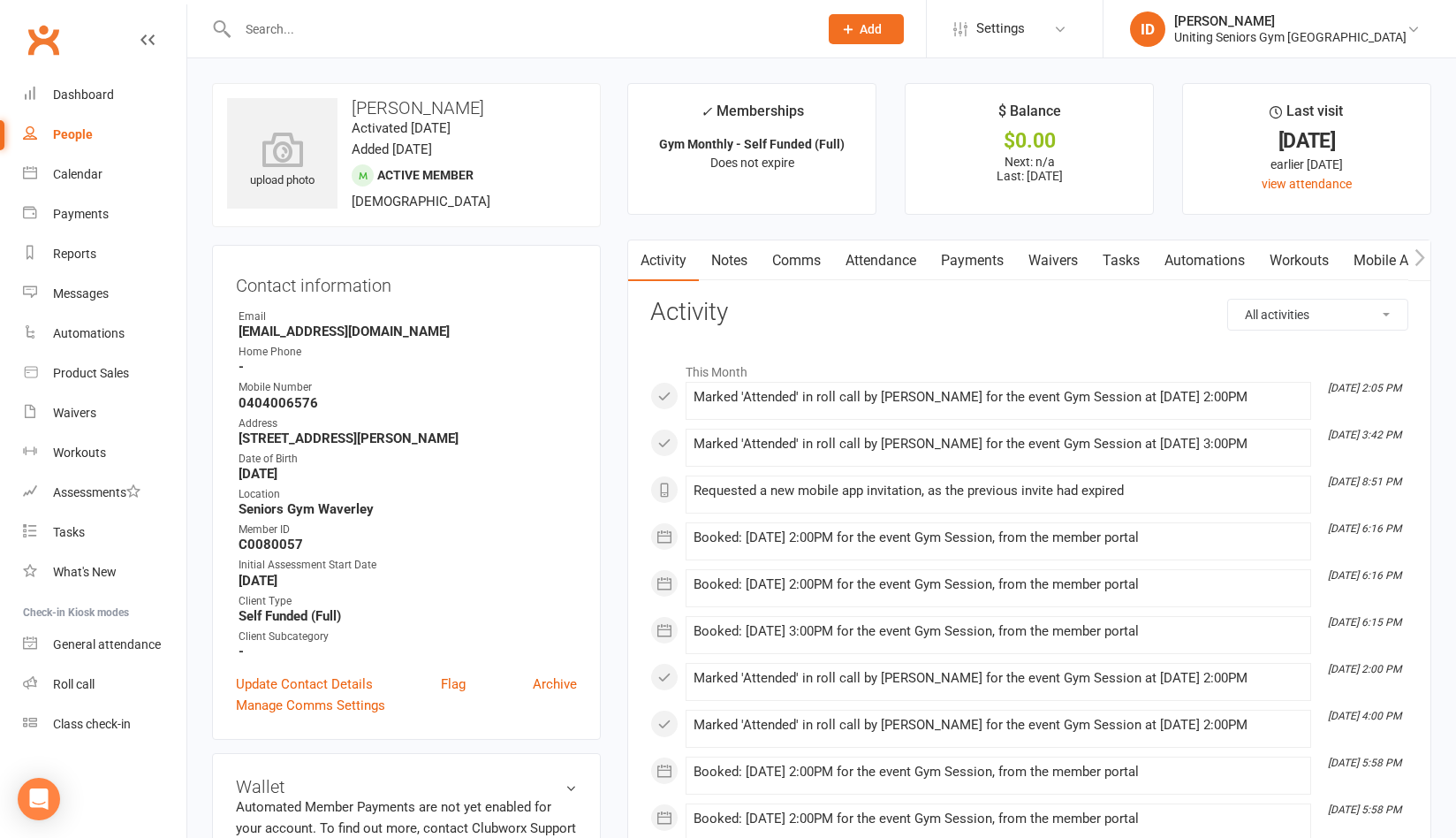
click at [1332, 259] on link "Workouts" at bounding box center [1298, 261] width 84 height 40
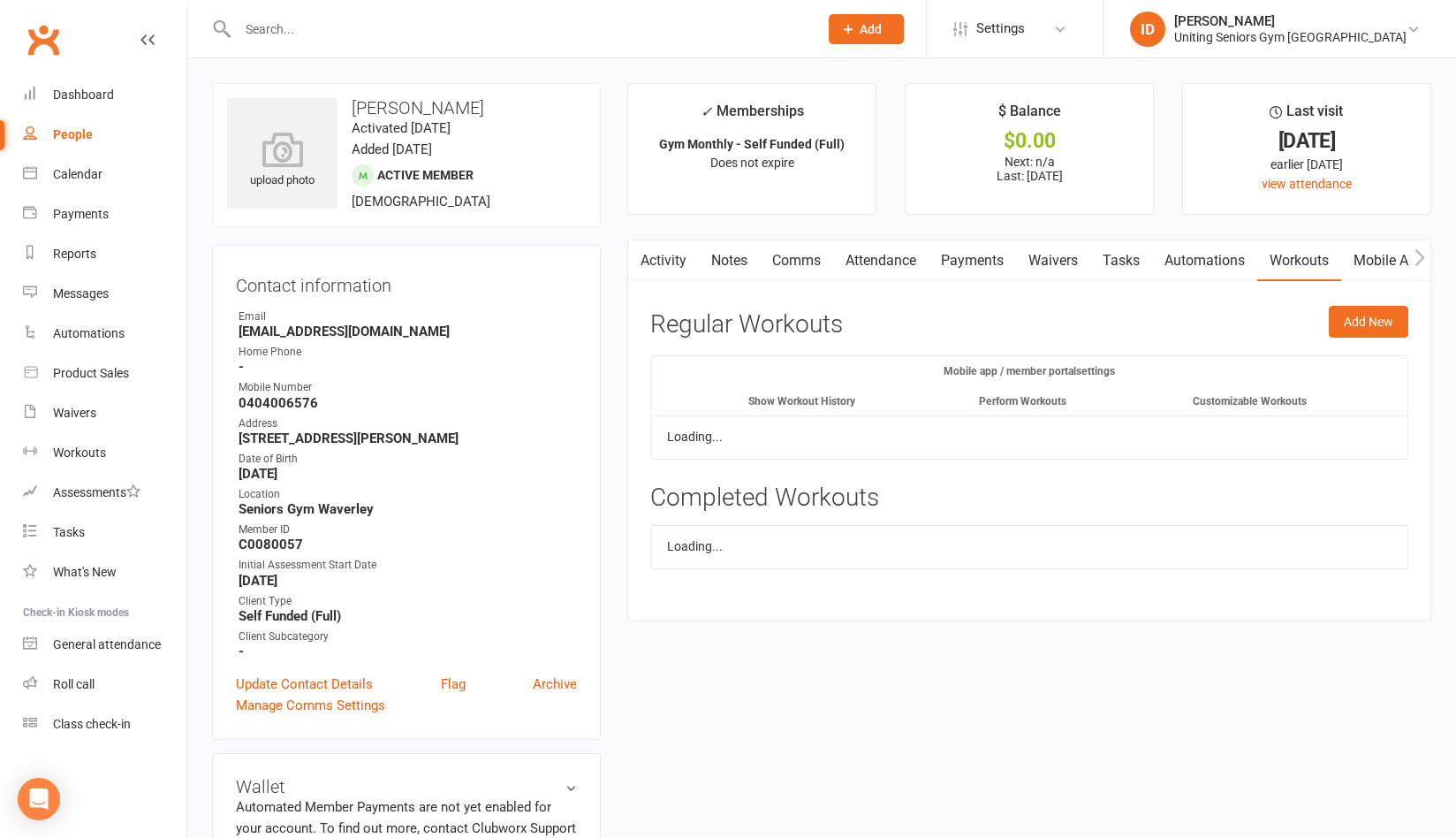
click at [1393, 262] on link "Mobile App" at bounding box center [1389, 261] width 95 height 40
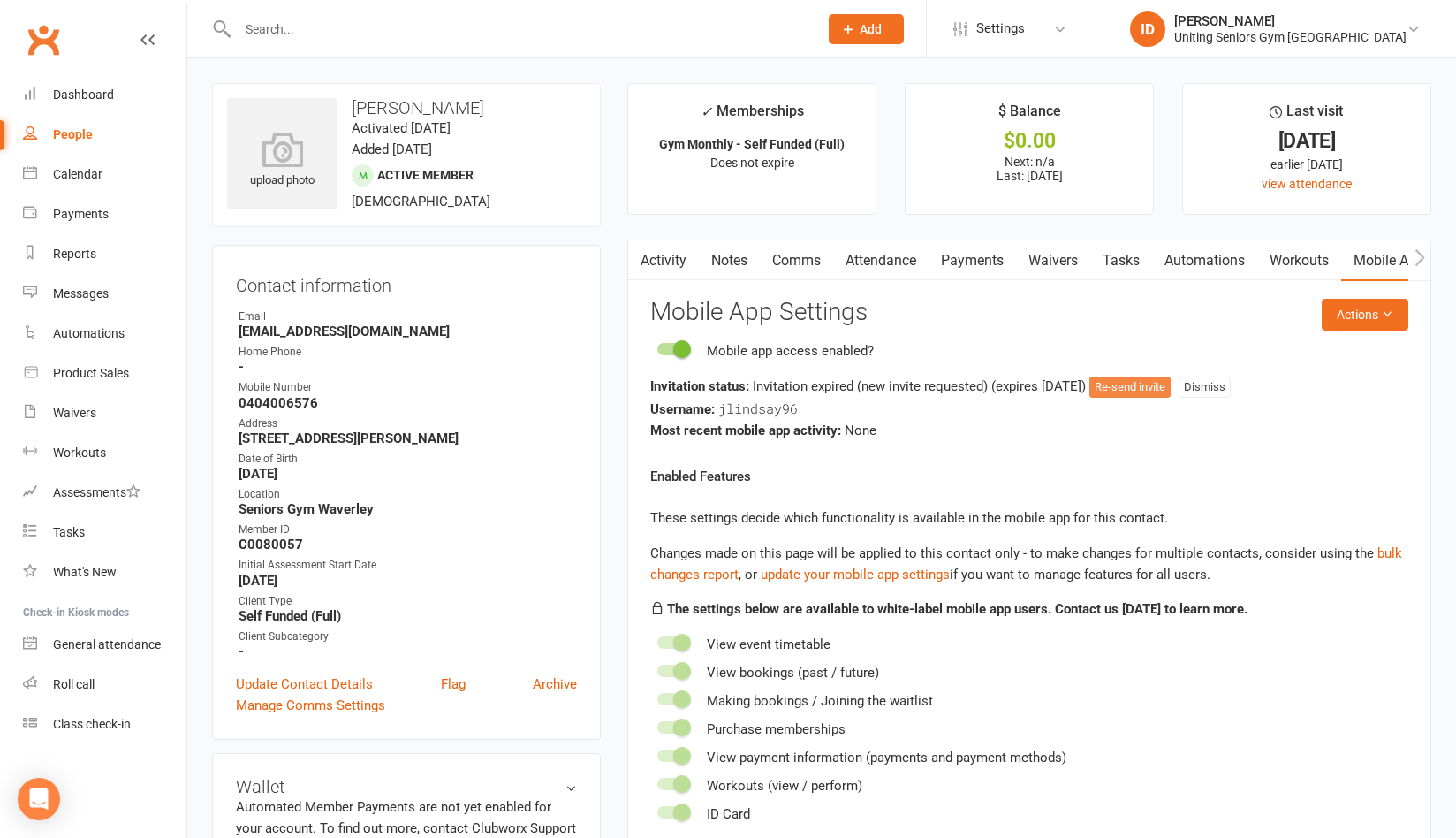
click at [1171, 388] on button "Re-send invite" at bounding box center [1130, 387] width 81 height 21
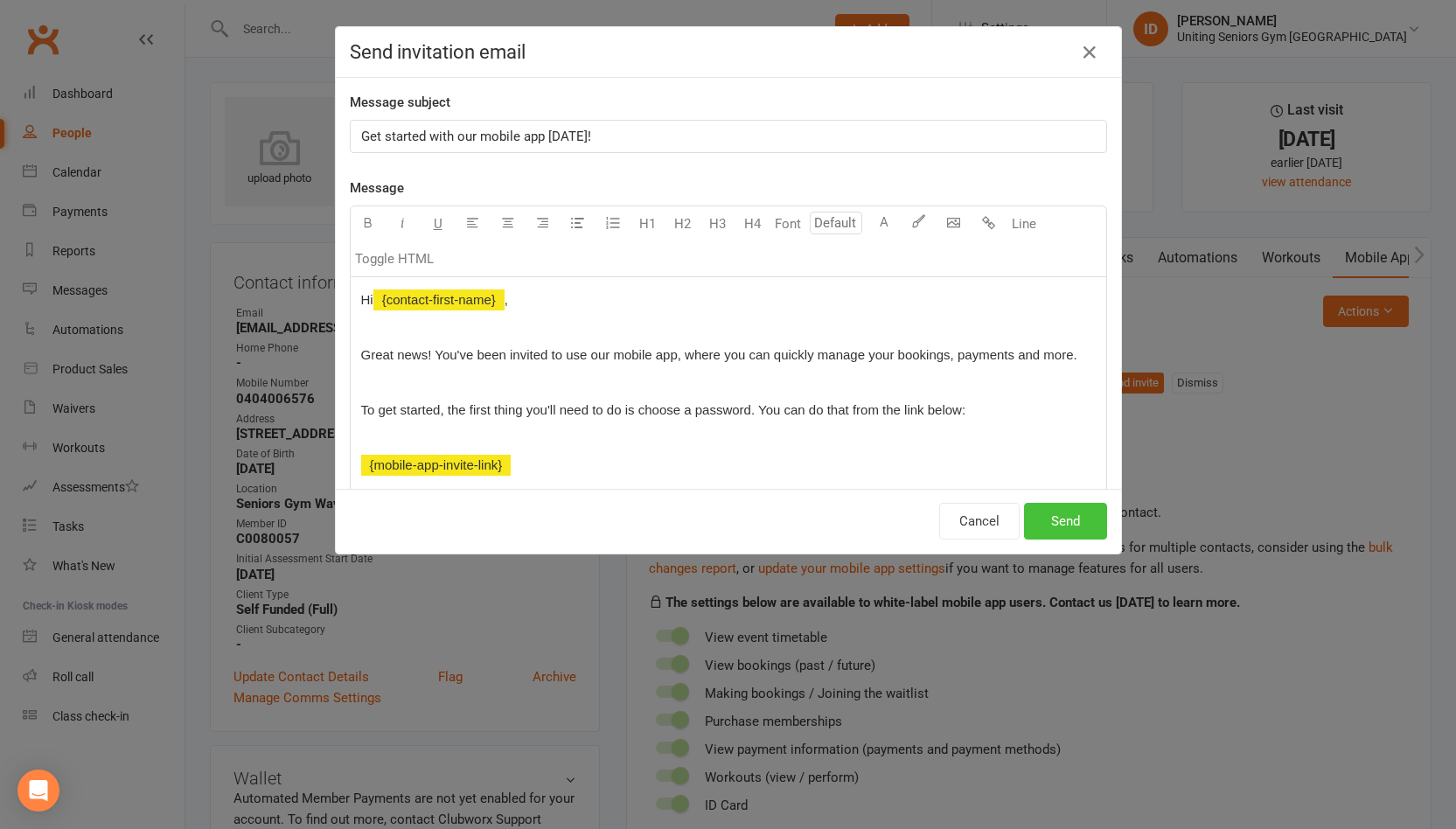
click at [1053, 524] on button "Send" at bounding box center [1064, 521] width 83 height 37
